Goal: Transaction & Acquisition: Purchase product/service

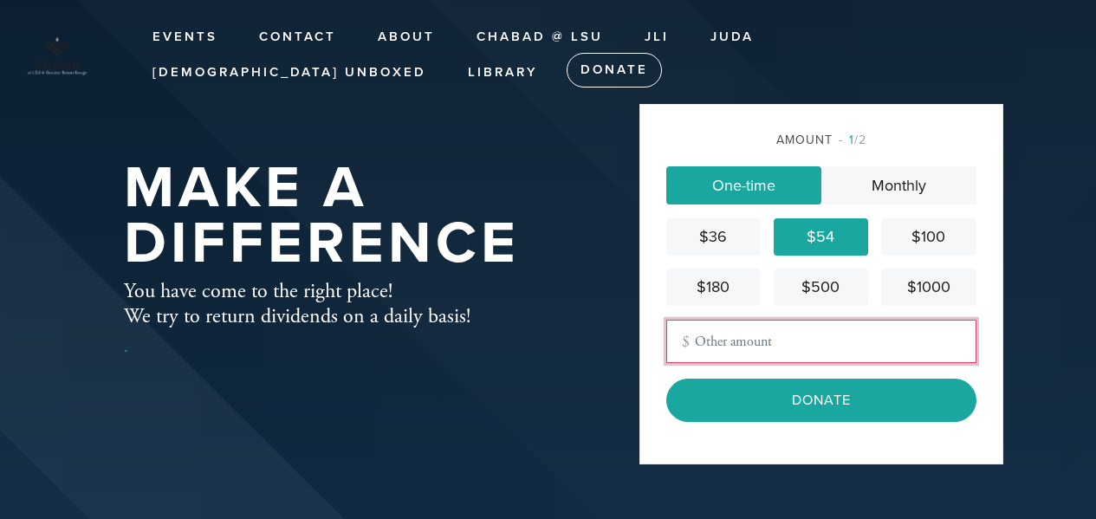
click at [769, 342] on input "Other Amount" at bounding box center [821, 341] width 310 height 43
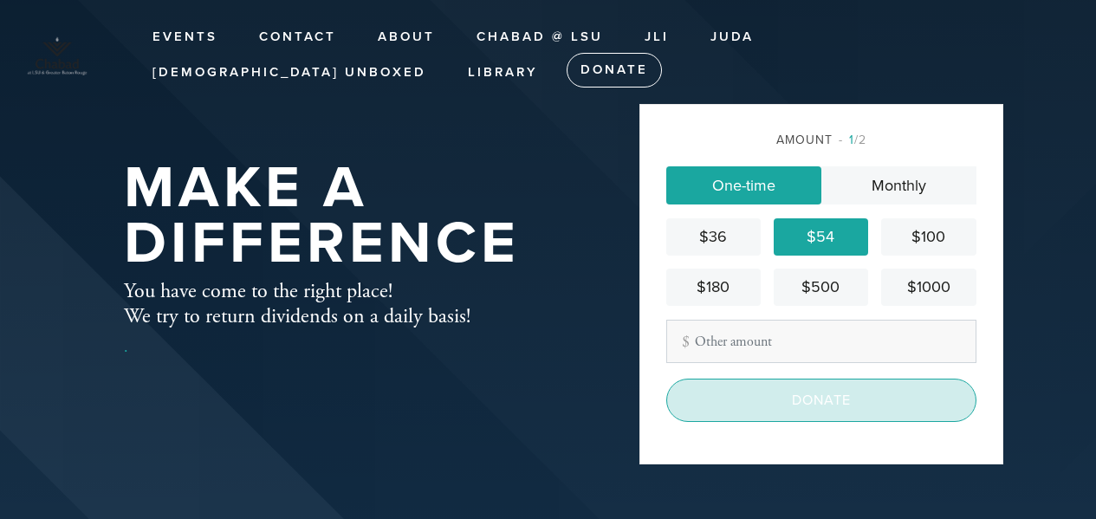
click at [775, 400] on input "Donate" at bounding box center [821, 400] width 310 height 43
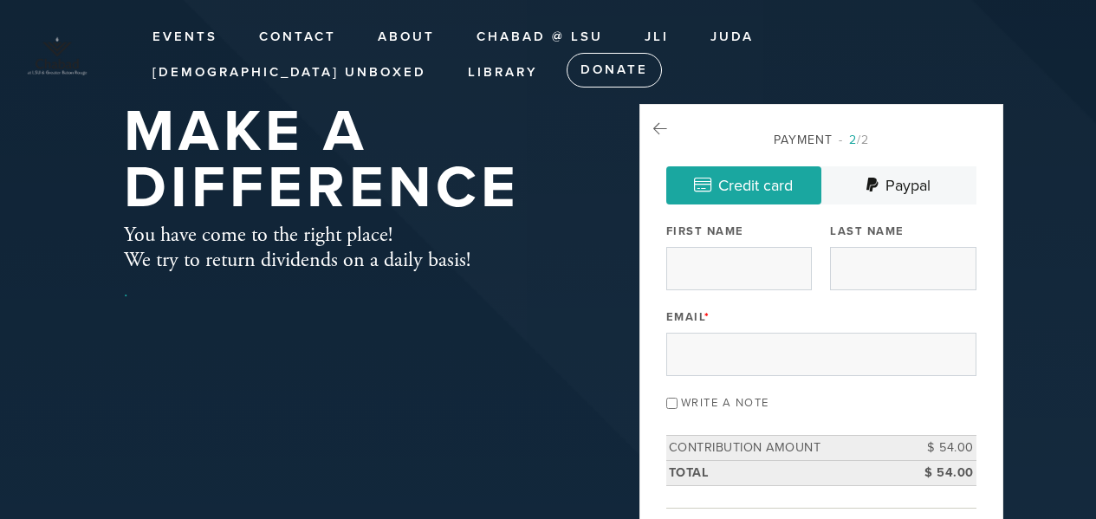
click at [656, 131] on icon at bounding box center [660, 129] width 14 height 16
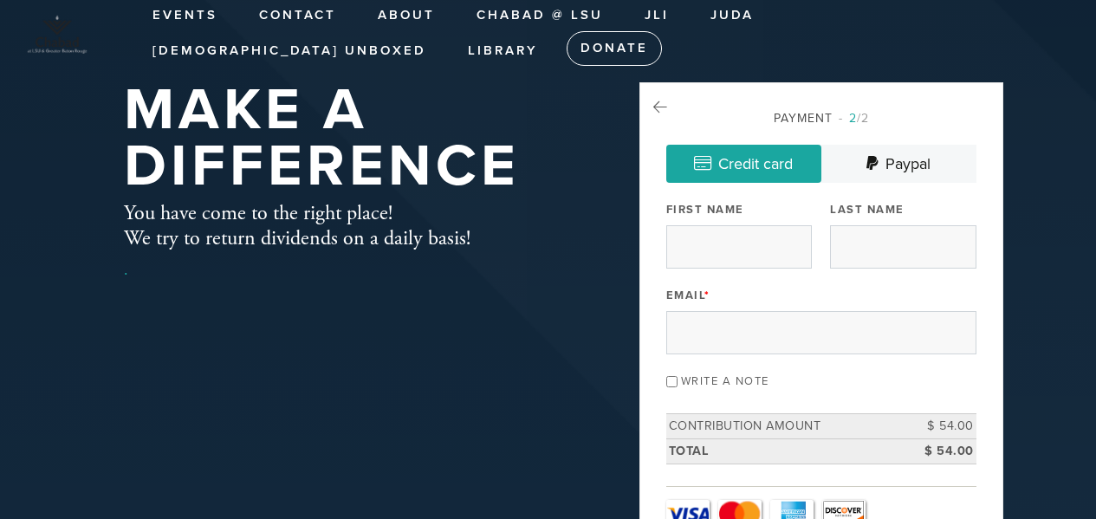
scroll to position [24, 0]
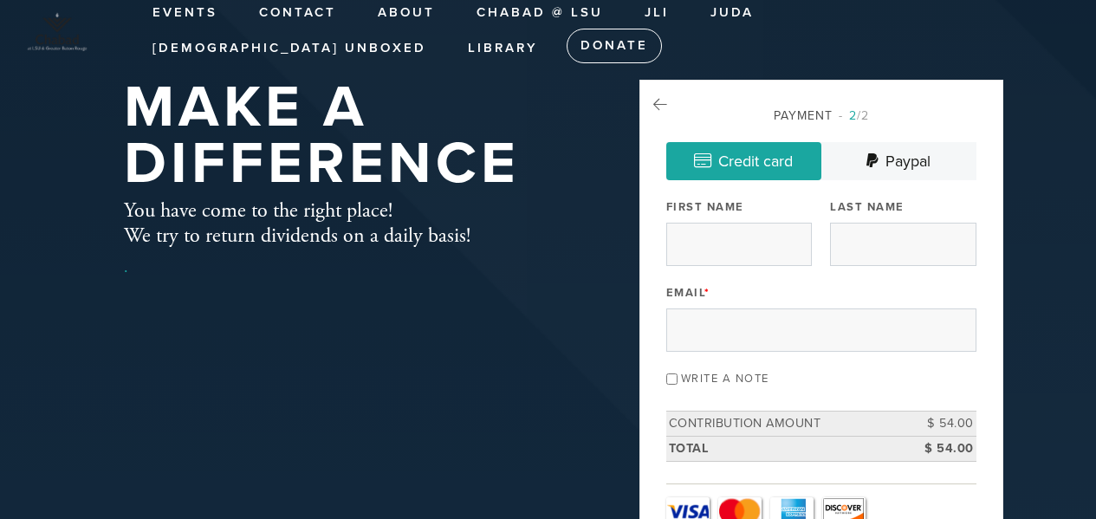
click at [787, 252] on input "First Name" at bounding box center [739, 244] width 146 height 43
type input "Danielle"
type input "Reisman"
type input "dsreisman@gmail.com"
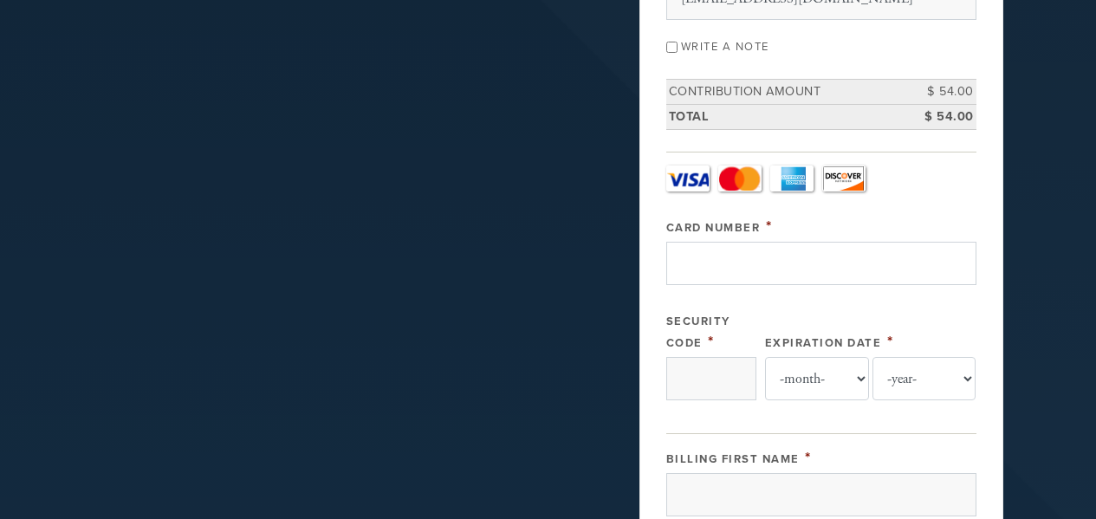
scroll to position [357, 0]
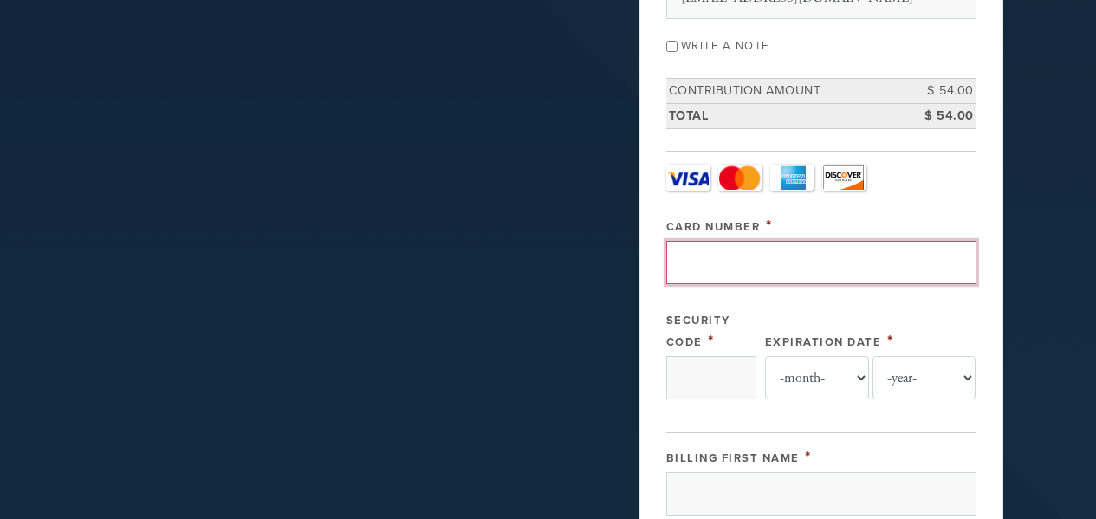
click at [753, 262] on input "Card Number" at bounding box center [821, 262] width 310 height 43
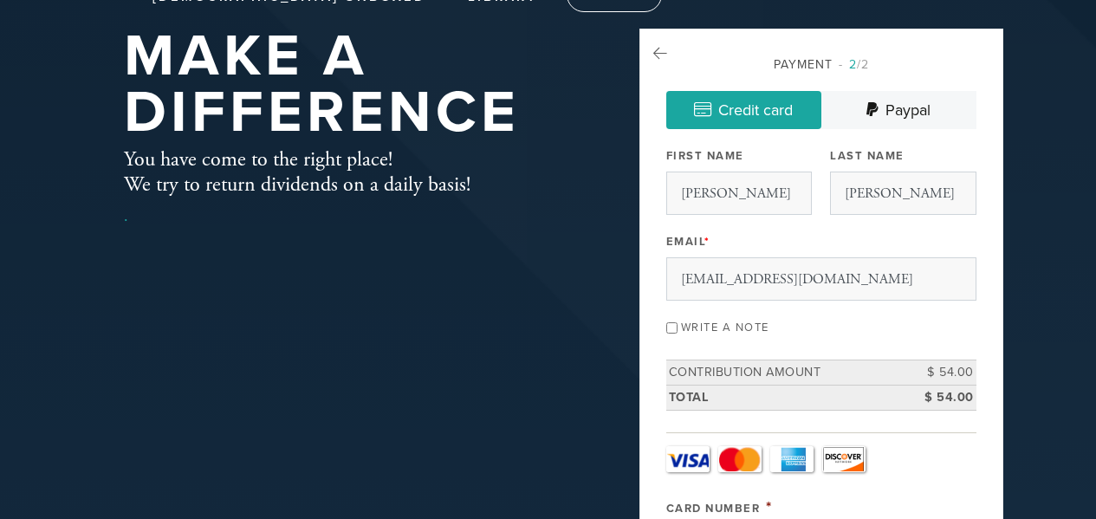
scroll to position [0, 0]
